Goal: Transaction & Acquisition: Purchase product/service

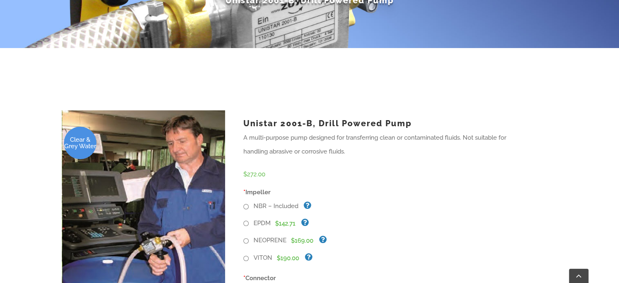
scroll to position [203, 0]
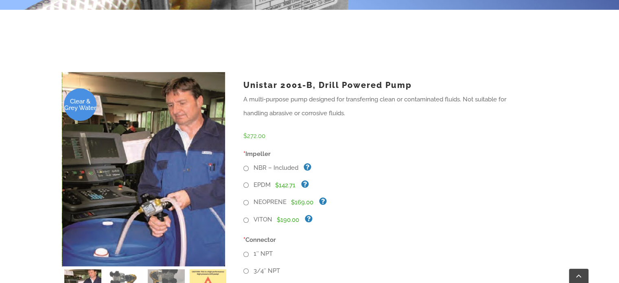
click at [246, 217] on input "VITON" at bounding box center [245, 219] width 5 height 5
radio input "true"
click at [247, 251] on input "1″ NPT" at bounding box center [245, 253] width 5 height 5
radio input "true"
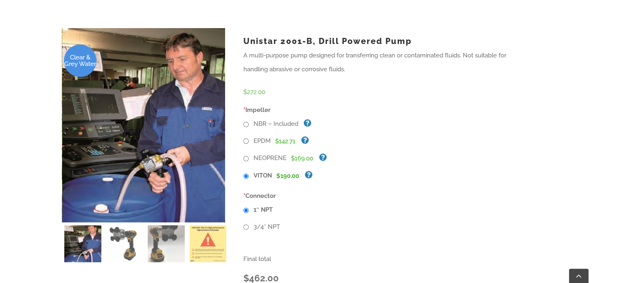
scroll to position [495, 0]
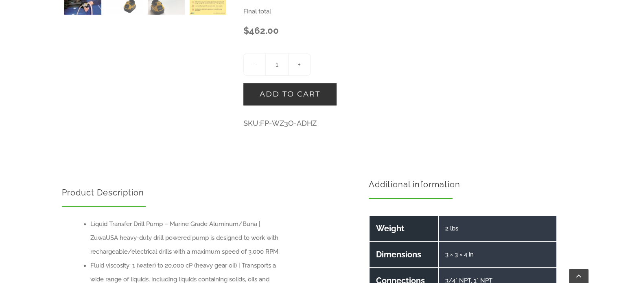
click at [295, 83] on button "Add to cart" at bounding box center [289, 94] width 93 height 22
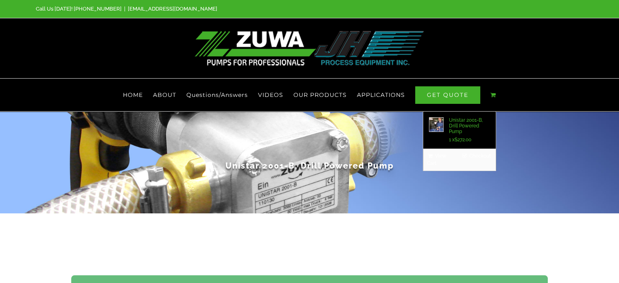
click at [472, 117] on span "Unistar 2001-B, Drill Powered Pump" at bounding box center [469, 125] width 41 height 17
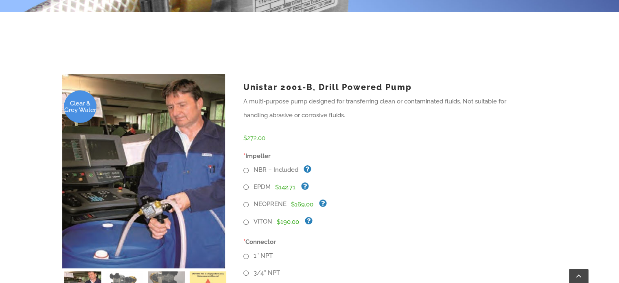
scroll to position [244, 0]
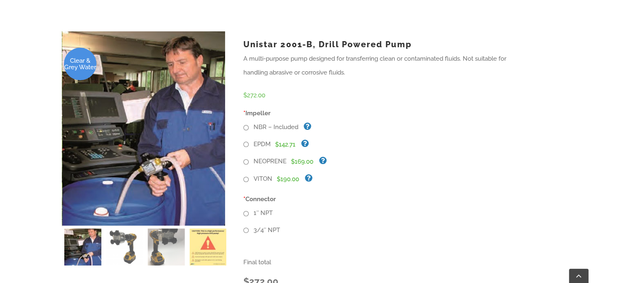
click at [247, 177] on input "VITON" at bounding box center [245, 179] width 5 height 5
radio input "true"
click at [249, 206] on label "1″ NPT" at bounding box center [257, 213] width 29 height 14
click at [249, 211] on input "1″ NPT" at bounding box center [245, 213] width 5 height 5
radio input "true"
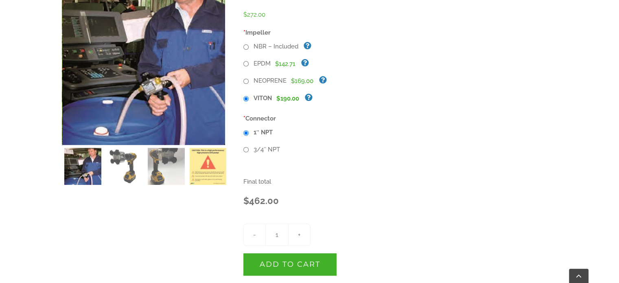
scroll to position [366, 0]
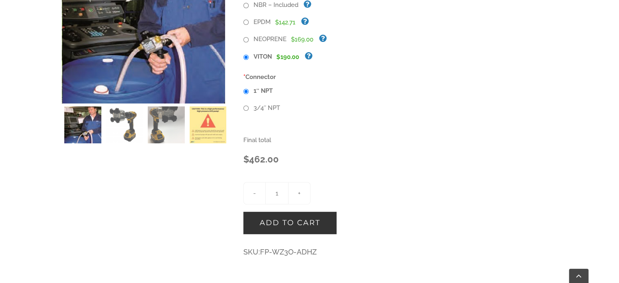
click at [287, 212] on button "Add to cart" at bounding box center [289, 223] width 93 height 22
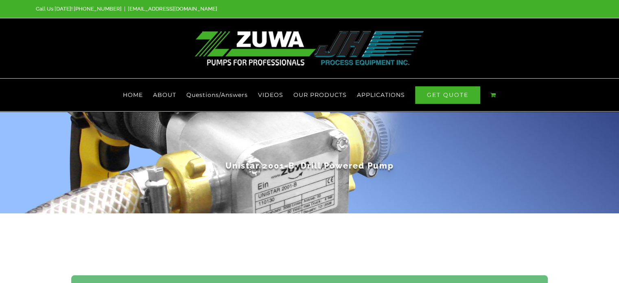
click at [496, 81] on ul "HOME ABOUT Questions/Answers VIDEOS OUR PRODUCTS DRILL POWERED PUMPS FLUSH STAT…" at bounding box center [309, 95] width 547 height 33
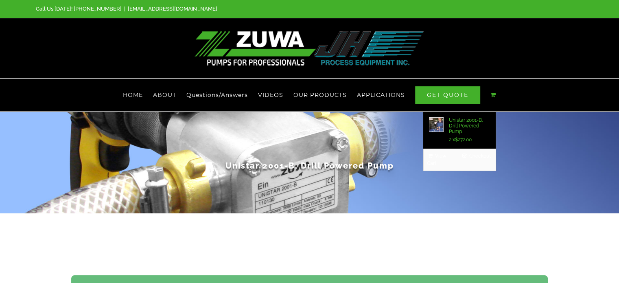
click at [485, 111] on link "Clear & Grey Water Unistar 2001-B, Drill Powered Pump 2 x $ 272.00" at bounding box center [459, 129] width 72 height 37
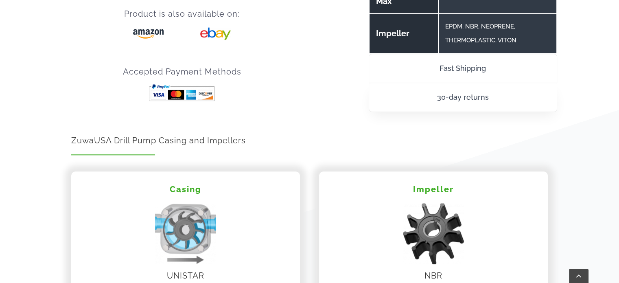
scroll to position [35, 0]
